Goal: Task Accomplishment & Management: Manage account settings

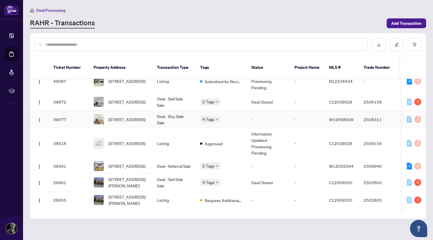
scroll to position [41, 0]
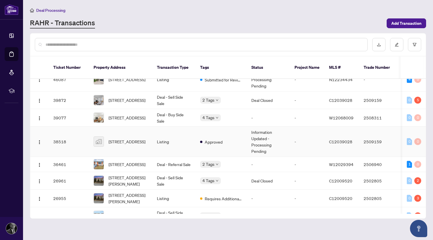
click at [265, 138] on td "Information Updated - Processing Pending" at bounding box center [268, 142] width 43 height 30
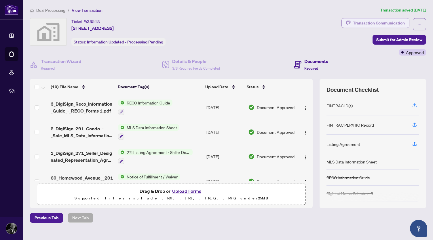
click at [380, 24] on div "Transaction Communication" at bounding box center [379, 22] width 52 height 9
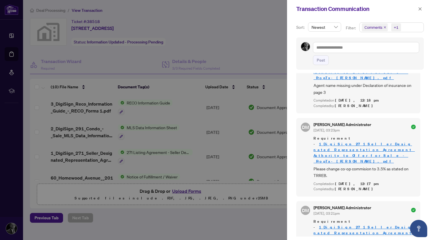
scroll to position [1, 0]
click at [230, 159] on div at bounding box center [216, 120] width 433 height 240
click at [420, 11] on span "button" at bounding box center [420, 8] width 4 height 9
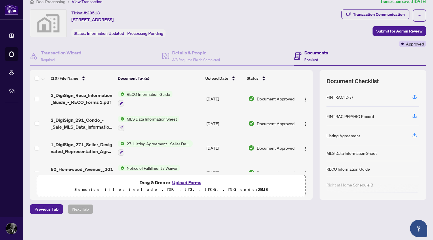
scroll to position [0, 0]
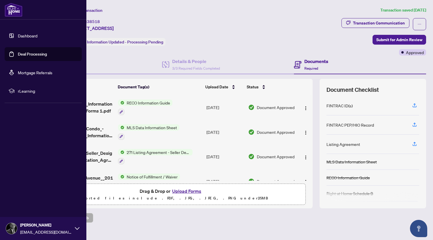
click at [28, 56] on link "Deal Processing" at bounding box center [32, 54] width 29 height 5
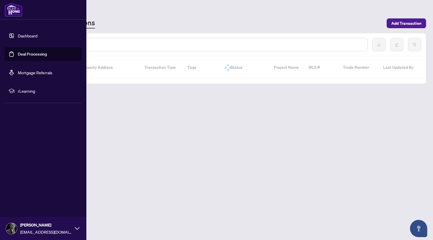
click at [28, 56] on link "Deal Processing" at bounding box center [32, 54] width 29 height 5
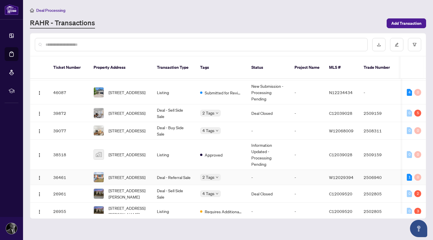
scroll to position [29, 0]
click at [169, 149] on td "Listing" at bounding box center [173, 154] width 43 height 30
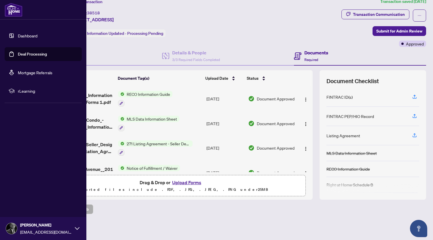
click at [45, 56] on link "Deal Processing" at bounding box center [32, 54] width 29 height 5
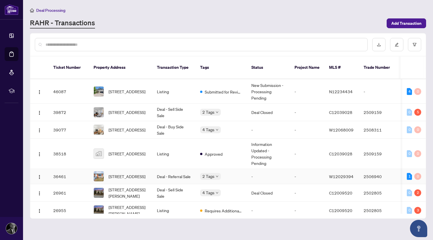
scroll to position [28, 0]
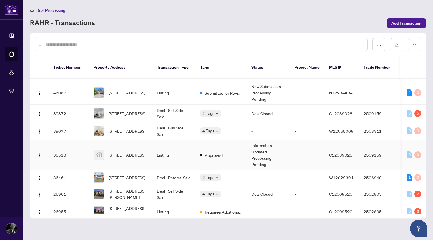
click at [164, 150] on td "Listing" at bounding box center [173, 155] width 43 height 30
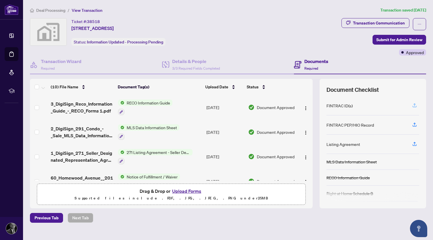
click at [412, 107] on icon "button" at bounding box center [414, 105] width 5 height 5
click at [412, 126] on icon "button" at bounding box center [414, 124] width 5 height 5
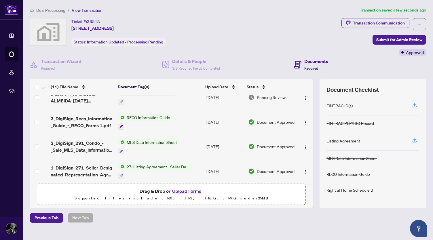
scroll to position [10, 0]
click at [412, 106] on icon "button" at bounding box center [414, 105] width 5 height 5
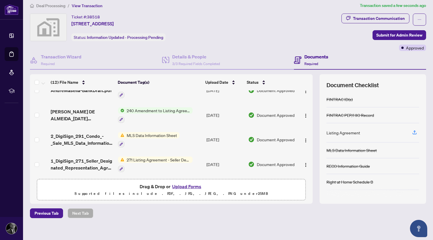
scroll to position [9, 0]
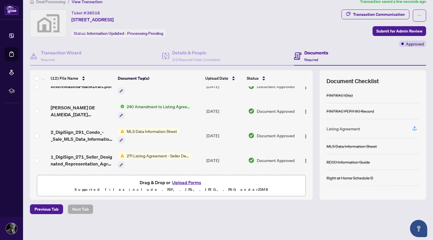
click at [141, 153] on span "271 Listing Agreement - Seller Designated Representation Agreement Authority to…" at bounding box center [158, 156] width 68 height 6
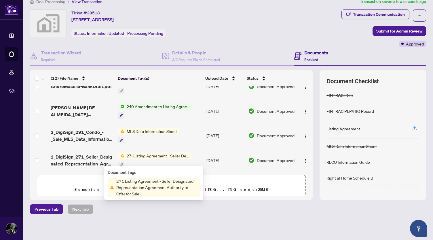
scroll to position [54, 0]
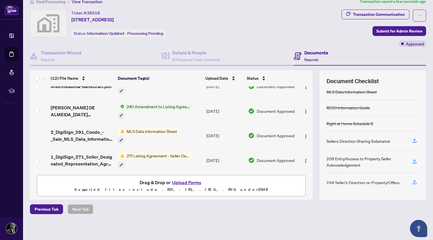
click at [273, 36] on div "Ticket #: 38518 [STREET_ADDRESS] Status: Information Updated - Processing Pendi…" at bounding box center [184, 24] width 309 height 28
click at [393, 31] on span "Submit for Admin Review" at bounding box center [399, 30] width 46 height 9
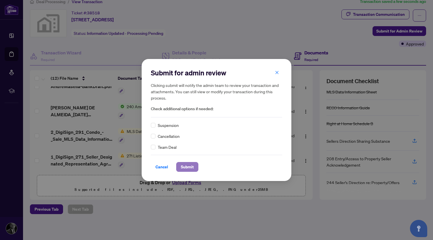
click at [188, 168] on span "Submit" at bounding box center [187, 166] width 13 height 9
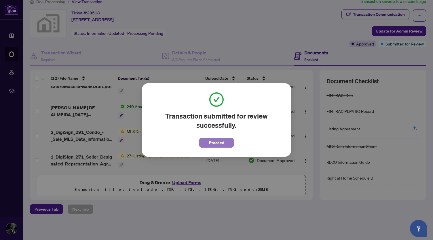
click at [220, 145] on span "Proceed" at bounding box center [216, 142] width 15 height 9
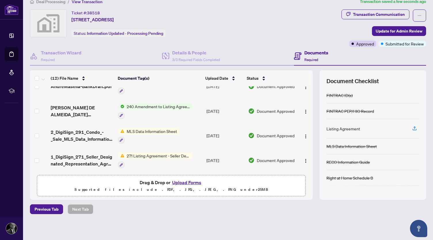
scroll to position [0, 0]
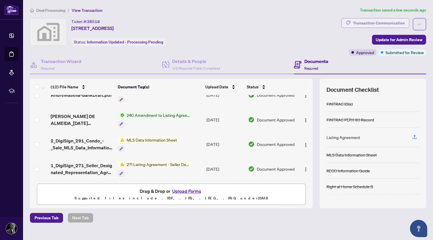
click at [366, 19] on div "Transaction Communication" at bounding box center [379, 22] width 52 height 9
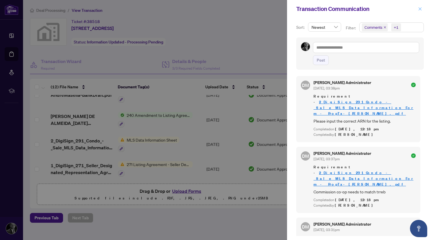
click at [421, 8] on icon "close" at bounding box center [420, 8] width 3 height 3
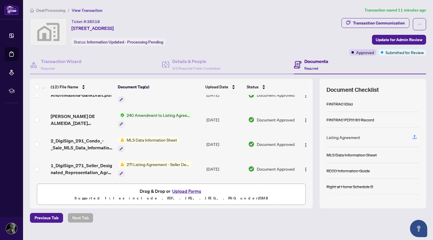
click at [167, 193] on span "Drag & Drop or Upload Forms" at bounding box center [171, 190] width 63 height 7
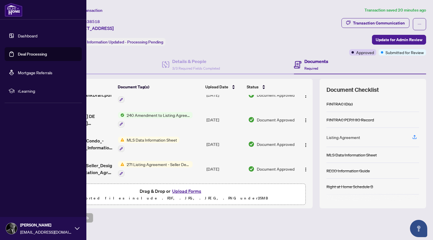
click at [26, 37] on link "Dashboard" at bounding box center [28, 35] width 20 height 5
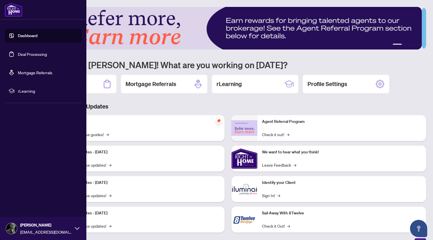
click at [35, 52] on link "Deal Processing" at bounding box center [32, 54] width 29 height 5
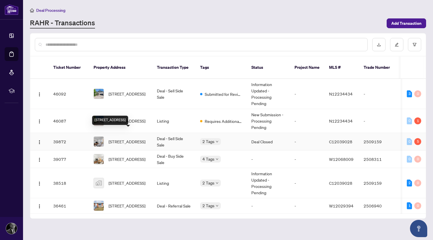
click at [124, 139] on span "[STREET_ADDRESS]" at bounding box center [127, 142] width 37 height 6
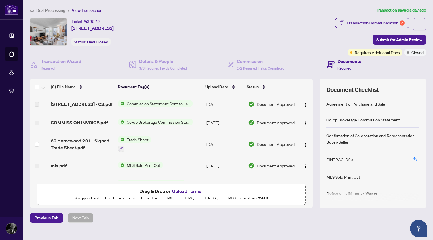
click at [333, 159] on div "FINTRAC ID(s)" at bounding box center [340, 159] width 26 height 6
click at [412, 157] on icon "button" at bounding box center [414, 159] width 5 height 5
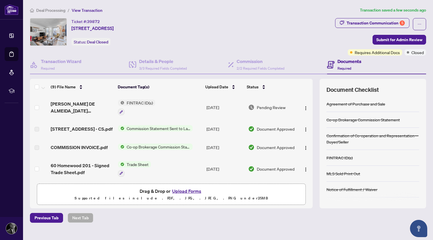
click at [179, 190] on button "Upload Forms" at bounding box center [186, 190] width 33 height 7
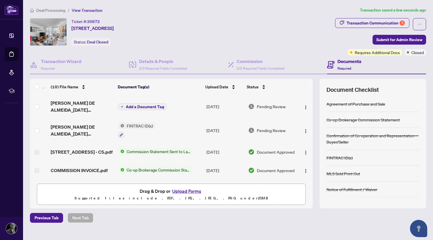
click at [132, 107] on span "Add a Document Tag" at bounding box center [145, 107] width 38 height 4
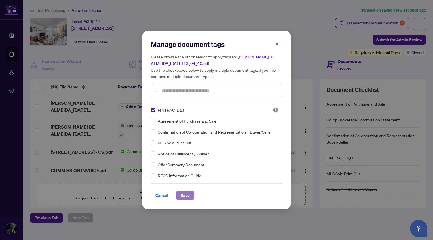
click at [188, 196] on span "Save" at bounding box center [185, 195] width 9 height 9
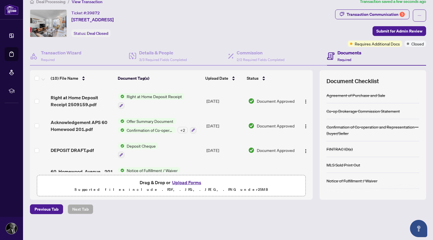
scroll to position [127, 0]
click at [146, 127] on div "Offer Summary Document Confirmation of Co-operation and Representation—Buyer/Se…" at bounding box center [157, 126] width 78 height 16
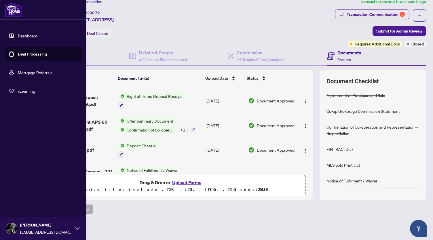
click at [31, 57] on link "Deal Processing" at bounding box center [32, 54] width 29 height 5
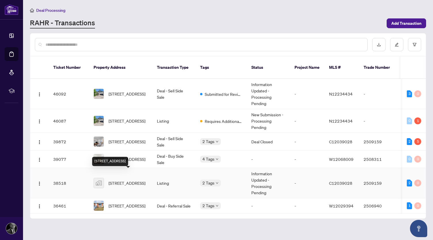
click at [135, 180] on span "[STREET_ADDRESS]" at bounding box center [127, 183] width 37 height 6
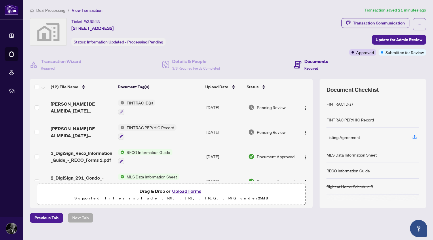
click at [151, 152] on span "RECO Information Guide" at bounding box center [148, 152] width 48 height 6
click at [145, 179] on span "RECO Information Guide" at bounding box center [142, 179] width 48 height 6
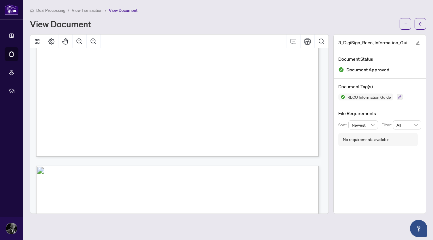
scroll to position [4336, 0]
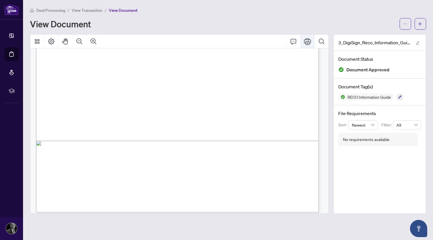
click at [308, 43] on icon "Print" at bounding box center [307, 41] width 7 height 7
click at [420, 24] on icon "arrow-left" at bounding box center [420, 23] width 3 height 3
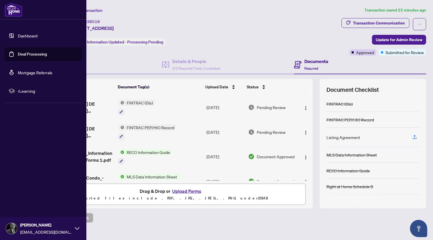
click at [33, 56] on link "Deal Processing" at bounding box center [32, 54] width 29 height 5
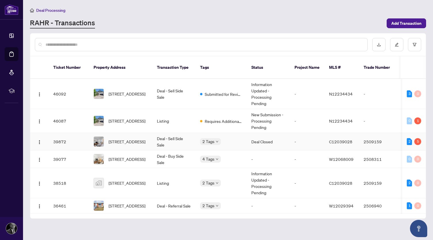
click at [165, 133] on td "Deal - Sell Side Sale" at bounding box center [173, 142] width 43 height 18
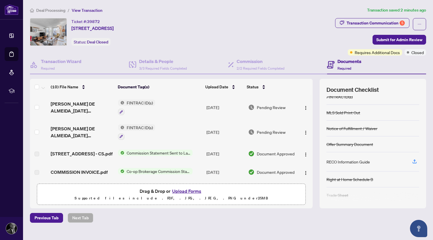
scroll to position [64, 0]
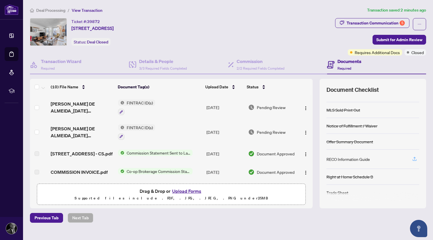
click at [413, 157] on icon "button" at bounding box center [414, 158] width 2 height 3
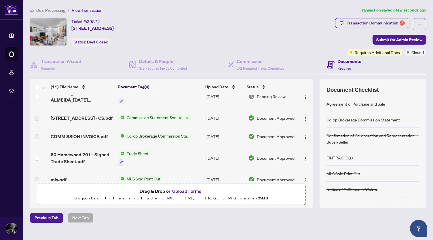
scroll to position [0, 0]
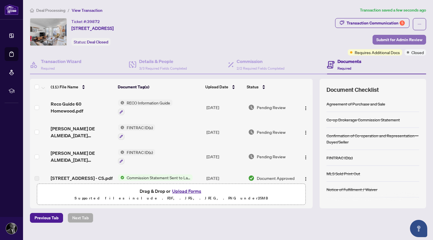
click at [398, 38] on span "Submit for Admin Review" at bounding box center [399, 39] width 46 height 9
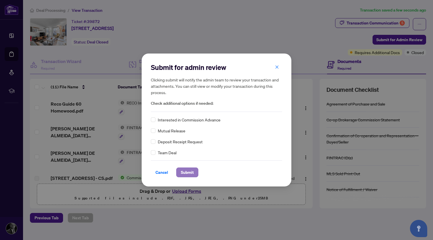
click at [191, 172] on span "Submit" at bounding box center [187, 172] width 13 height 9
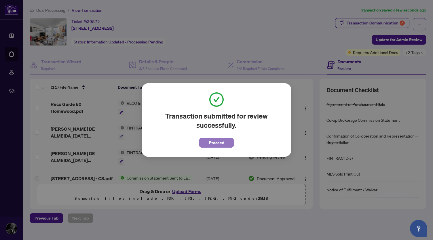
click at [211, 145] on span "Proceed" at bounding box center [216, 142] width 15 height 9
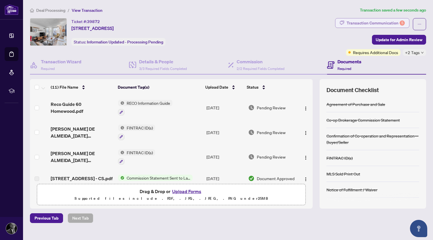
click at [367, 21] on div "Transaction Communication 5" at bounding box center [376, 22] width 58 height 9
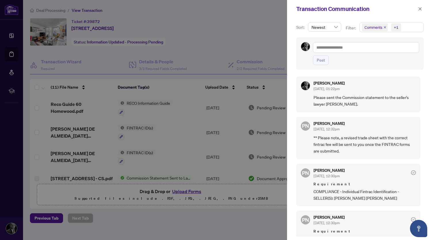
click at [255, 43] on div at bounding box center [216, 120] width 433 height 240
click at [422, 8] on icon "close" at bounding box center [420, 9] width 4 height 4
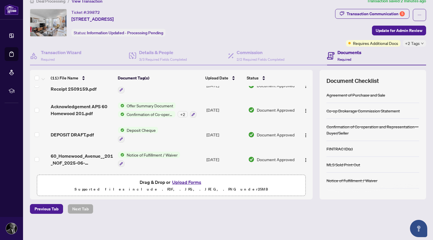
scroll to position [172, 0]
click at [145, 111] on span "Confirmation of Co-operation and Representation—Buyer/Seller" at bounding box center [149, 114] width 51 height 6
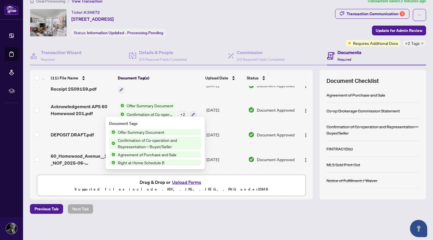
click at [144, 155] on span "Agreement of Purchase and Sale" at bounding box center [146, 154] width 63 height 6
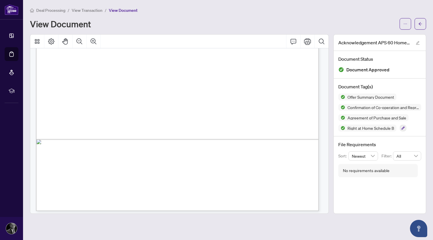
scroll to position [4345, 0]
click at [422, 24] on icon "arrow-left" at bounding box center [420, 24] width 4 height 4
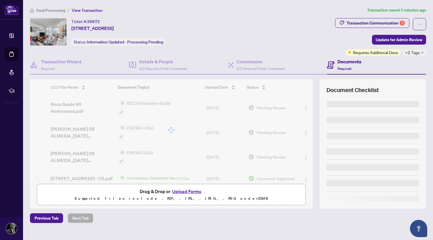
click at [422, 24] on div "Transaction Communication 5 Update for Admin Review Requires Additional Docs +2…" at bounding box center [380, 37] width 93 height 38
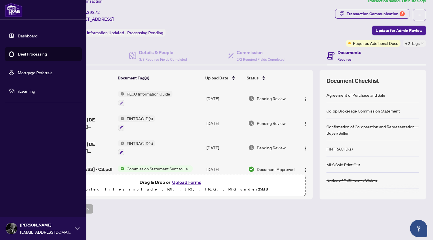
click at [32, 56] on link "Deal Processing" at bounding box center [32, 54] width 29 height 5
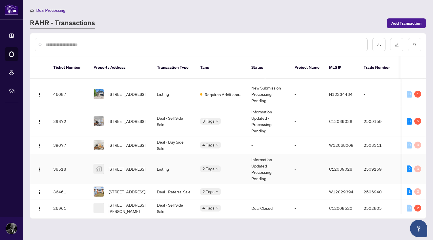
scroll to position [31, 0]
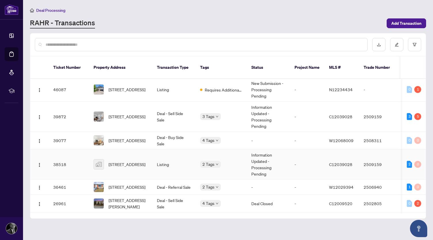
click at [161, 158] on td "Listing" at bounding box center [173, 164] width 43 height 30
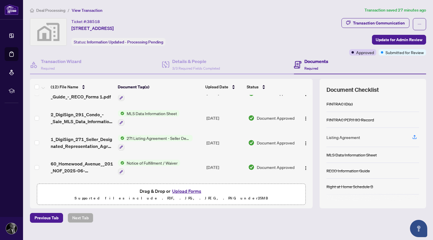
scroll to position [64, 0]
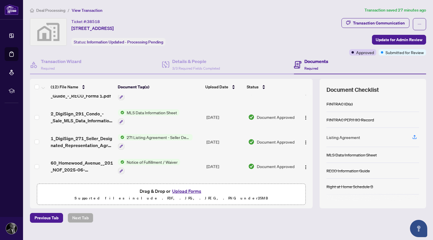
click at [158, 137] on span "271 Listing Agreement - Seller Designated Representation Agreement Authority to…" at bounding box center [158, 137] width 68 height 6
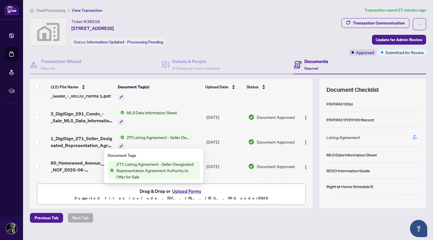
click at [160, 168] on span "271 Listing Agreement - Seller Designated Representation Agreement Authority to…" at bounding box center [157, 170] width 86 height 19
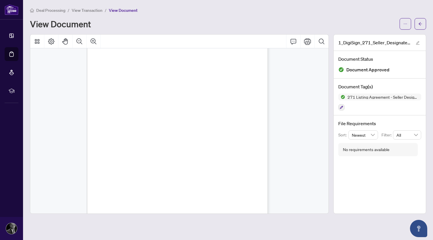
scroll to position [1041, 0]
click at [420, 27] on span "button" at bounding box center [420, 23] width 4 height 9
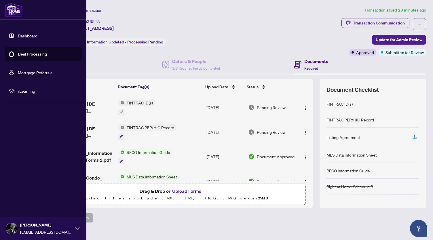
click at [33, 56] on link "Deal Processing" at bounding box center [32, 54] width 29 height 5
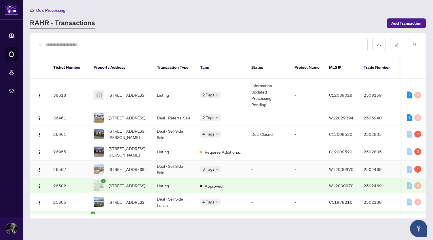
scroll to position [105, 0]
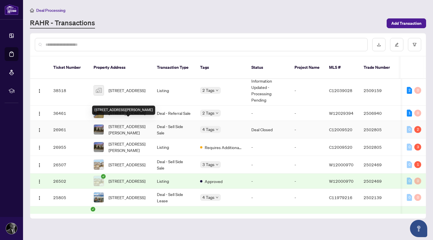
click at [134, 125] on span "[STREET_ADDRESS][PERSON_NAME]" at bounding box center [128, 129] width 39 height 13
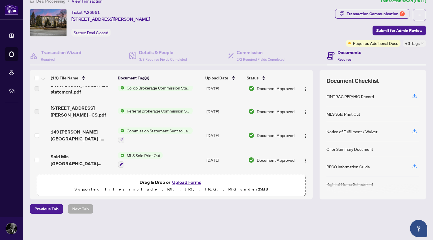
scroll to position [33, 0]
click at [150, 128] on span "Commission Statement Sent to Lawyer" at bounding box center [158, 131] width 68 height 6
click at [150, 156] on span "Commission Statement Sent to Lawyer" at bounding box center [157, 154] width 74 height 6
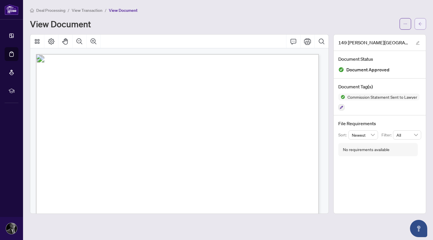
click at [420, 23] on icon "arrow-left" at bounding box center [420, 23] width 3 height 3
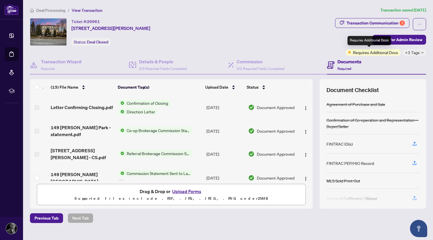
click at [375, 55] on span "Requires Additional Docs" at bounding box center [375, 52] width 45 height 6
click at [377, 52] on span "Requires Additional Docs" at bounding box center [375, 52] width 45 height 6
click at [362, 53] on span "Requires Additional Docs" at bounding box center [375, 52] width 45 height 6
click at [411, 52] on span "+3 Tags" at bounding box center [412, 52] width 15 height 7
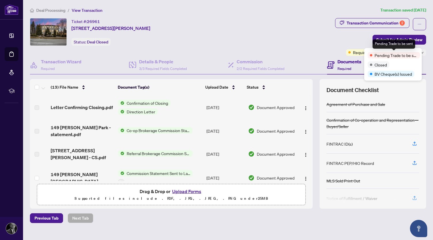
click at [403, 58] on span "Pending Trade to be sent" at bounding box center [396, 55] width 43 height 6
click at [397, 56] on span "Pending Trade to be sent" at bounding box center [396, 55] width 43 height 6
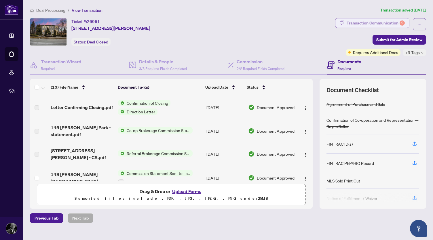
click at [376, 22] on div "Transaction Communication 2" at bounding box center [376, 22] width 58 height 9
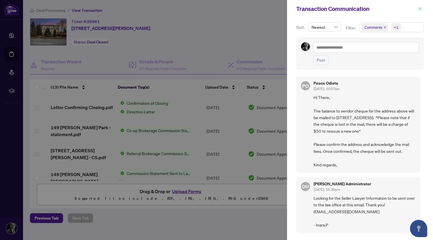
click at [421, 9] on icon "close" at bounding box center [420, 9] width 4 height 4
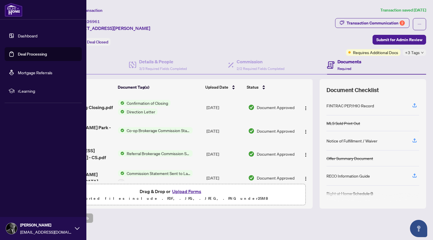
click at [28, 54] on link "Deal Processing" at bounding box center [32, 54] width 29 height 5
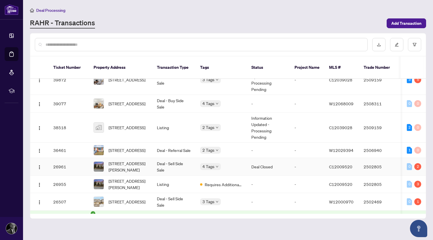
scroll to position [69, 0]
click at [130, 181] on span "[STREET_ADDRESS][PERSON_NAME]" at bounding box center [128, 184] width 39 height 13
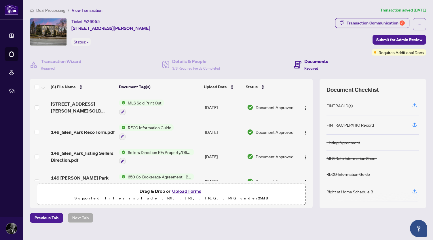
click at [143, 126] on span "RECO Information Guide" at bounding box center [150, 127] width 48 height 6
click at [131, 156] on span "RECO Information Guide" at bounding box center [143, 155] width 48 height 6
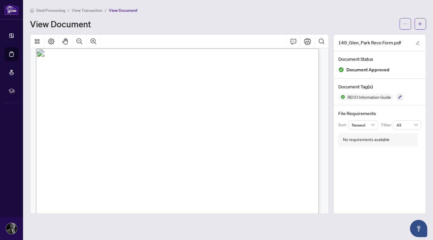
scroll to position [4130, 0]
click at [305, 40] on icon "Print" at bounding box center [307, 41] width 7 height 7
click at [418, 23] on icon "arrow-left" at bounding box center [420, 24] width 4 height 4
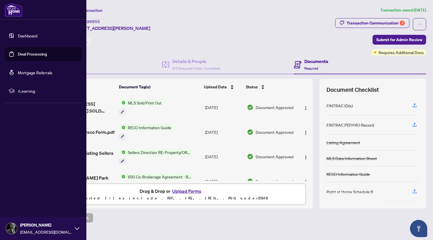
click at [35, 54] on link "Deal Processing" at bounding box center [32, 54] width 29 height 5
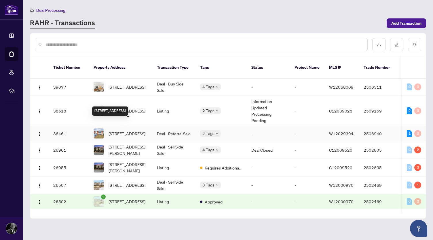
scroll to position [87, 0]
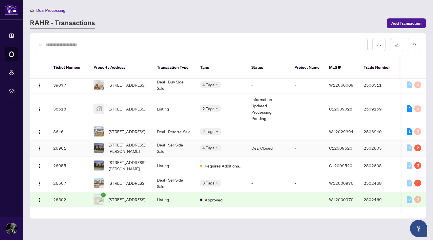
click at [166, 141] on td "Deal - Sell Side Sale" at bounding box center [173, 148] width 43 height 18
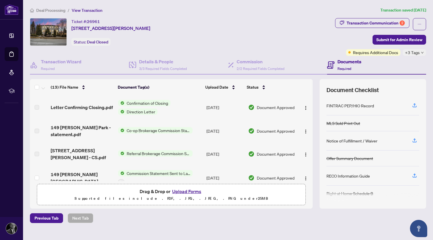
scroll to position [9, 0]
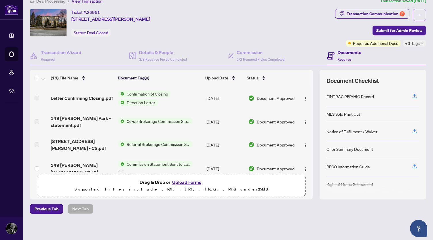
click at [348, 167] on div "RECO Information Guide" at bounding box center [348, 167] width 43 height 6
click at [413, 167] on icon "button" at bounding box center [415, 167] width 4 height 1
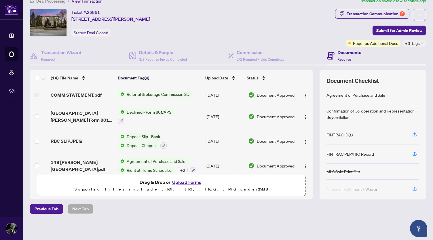
scroll to position [245, 0]
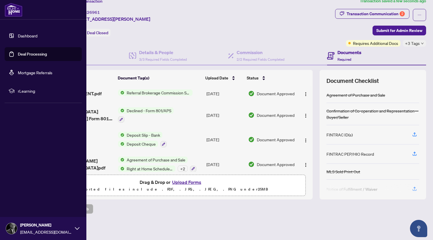
click at [18, 53] on link "Deal Processing" at bounding box center [32, 54] width 29 height 5
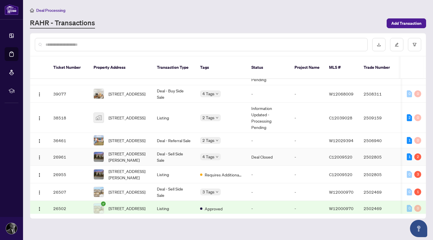
scroll to position [79, 0]
click at [160, 170] on td "Listing" at bounding box center [173, 174] width 43 height 18
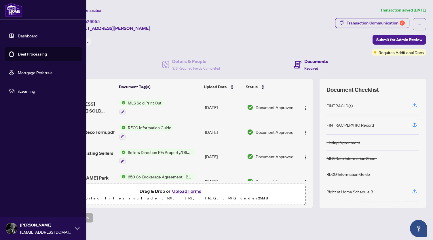
click at [38, 56] on link "Deal Processing" at bounding box center [32, 54] width 29 height 5
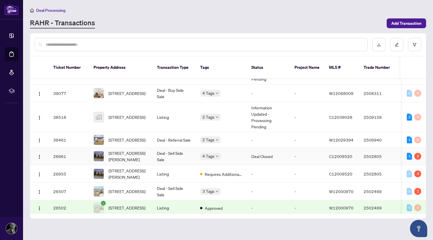
scroll to position [79, 0]
click at [164, 151] on td "Deal - Sell Side Sale" at bounding box center [173, 156] width 43 height 18
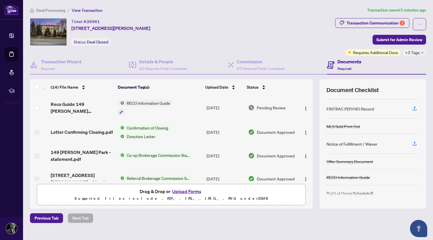
scroll to position [9, 0]
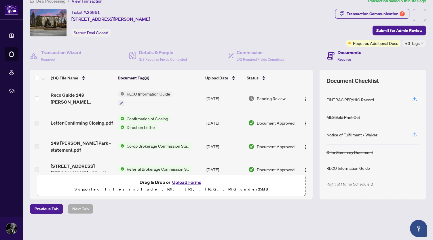
click at [412, 133] on icon "button" at bounding box center [414, 134] width 5 height 5
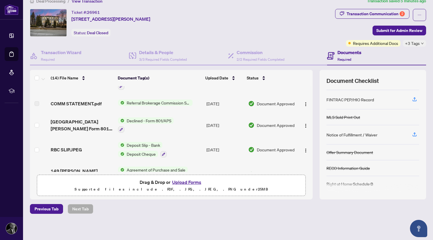
scroll to position [245, 0]
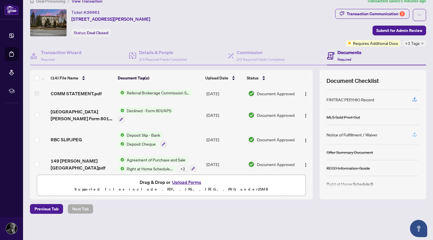
click at [413, 133] on icon "button" at bounding box center [414, 133] width 2 height 3
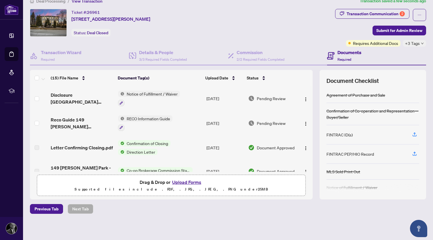
scroll to position [0, 0]
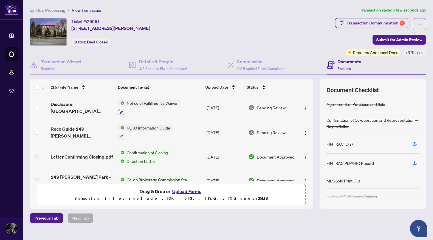
click at [120, 111] on icon "button" at bounding box center [121, 112] width 3 height 3
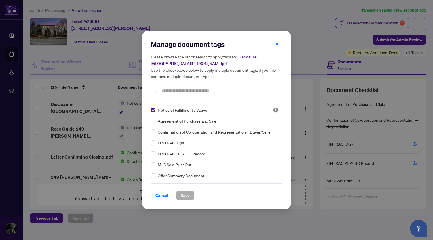
click at [168, 90] on input "text" at bounding box center [220, 91] width 116 height 6
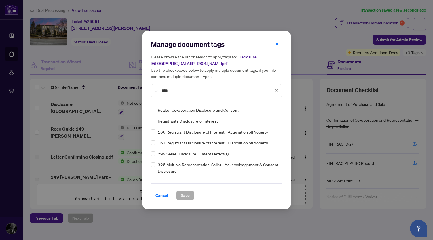
type input "****"
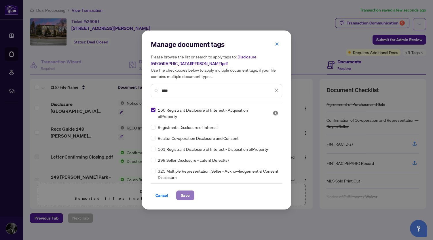
click at [186, 197] on span "Save" at bounding box center [185, 195] width 9 height 9
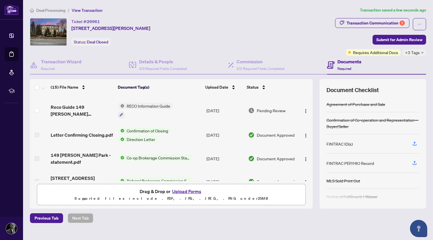
scroll to position [22, 0]
